Goal: Find specific page/section: Find specific page/section

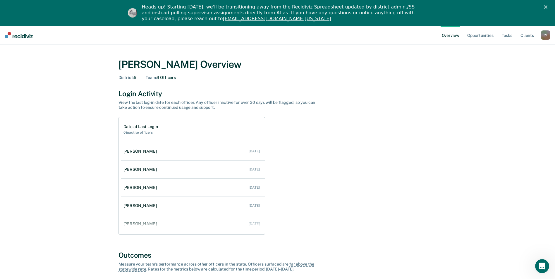
click at [381, 151] on div "Date of Last Login 0 inactive officers [PERSON_NAME] [DATE] [PERSON_NAME] [DATE…" at bounding box center [277, 176] width 318 height 118
click at [543, 32] on div "Z J" at bounding box center [545, 34] width 9 height 9
click at [510, 63] on link "Go to Operations" at bounding box center [521, 63] width 47 height 5
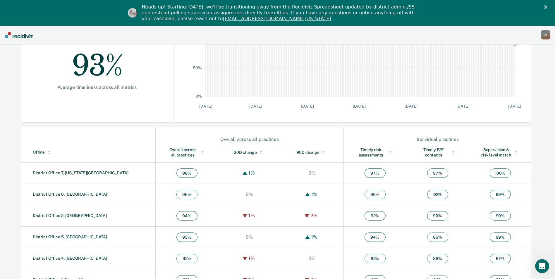
scroll to position [155, 0]
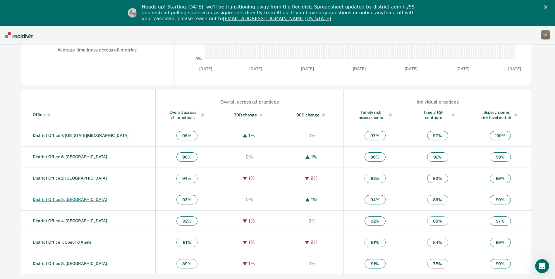
click at [70, 199] on link "District Office 5, [GEOGRAPHIC_DATA]" at bounding box center [70, 199] width 74 height 5
